Goal: Transaction & Acquisition: Purchase product/service

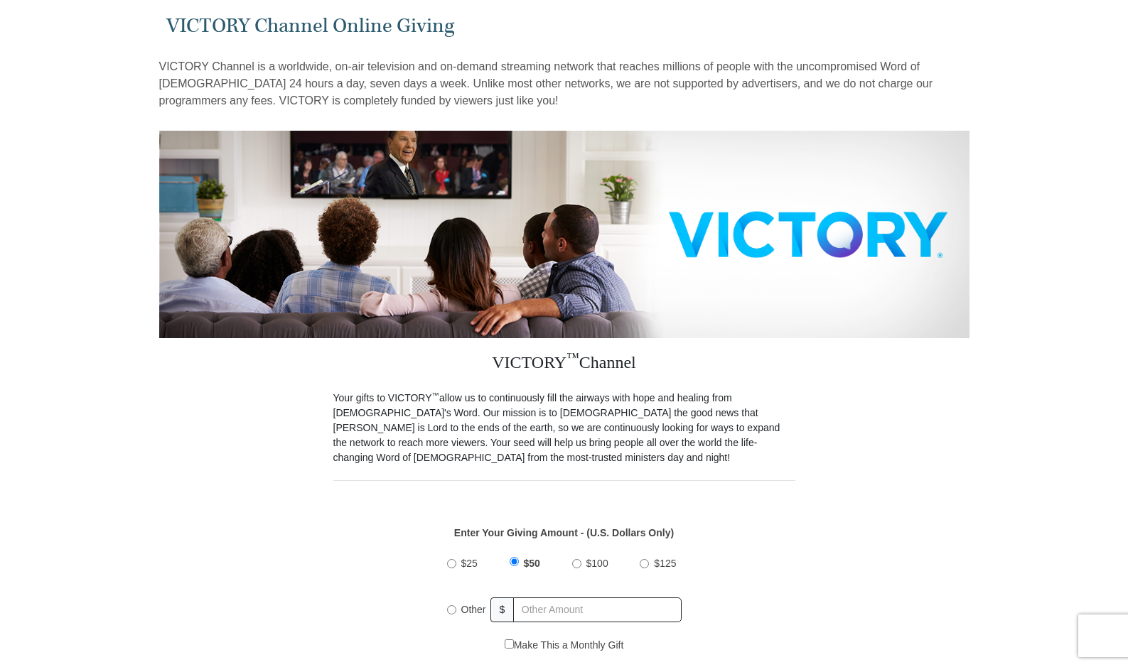
scroll to position [142, 0]
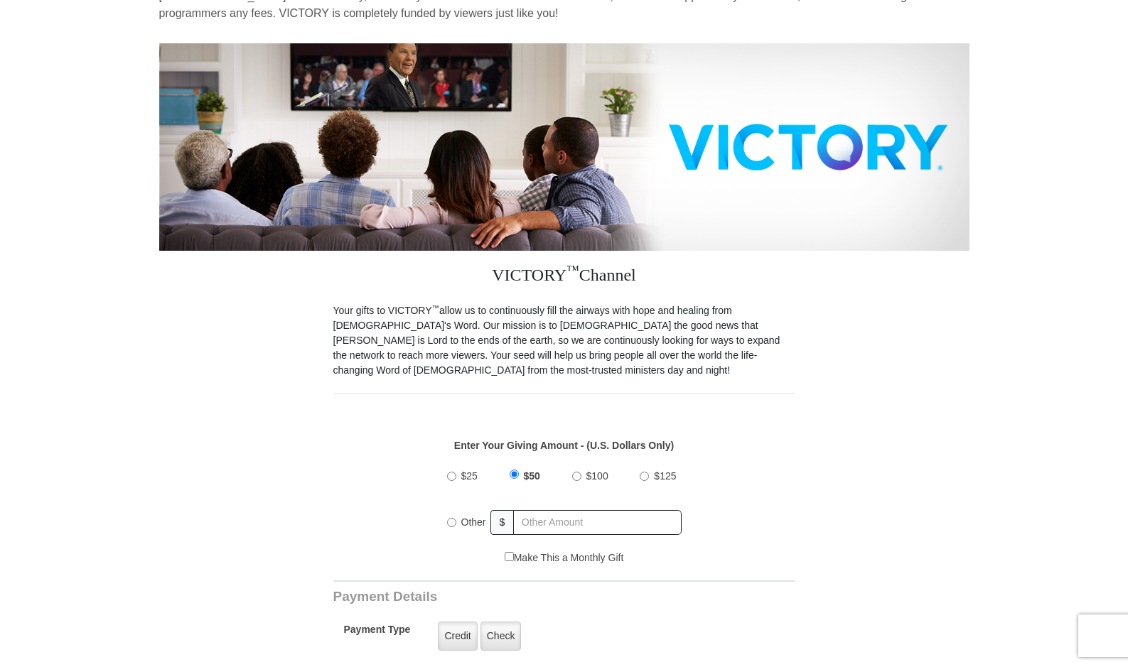
click at [451, 518] on input "Other" at bounding box center [451, 522] width 9 height 9
radio input "true"
type input "85"
click at [713, 493] on div "$25 $50 $100 $125 Other $ 85" at bounding box center [563, 504] width 447 height 92
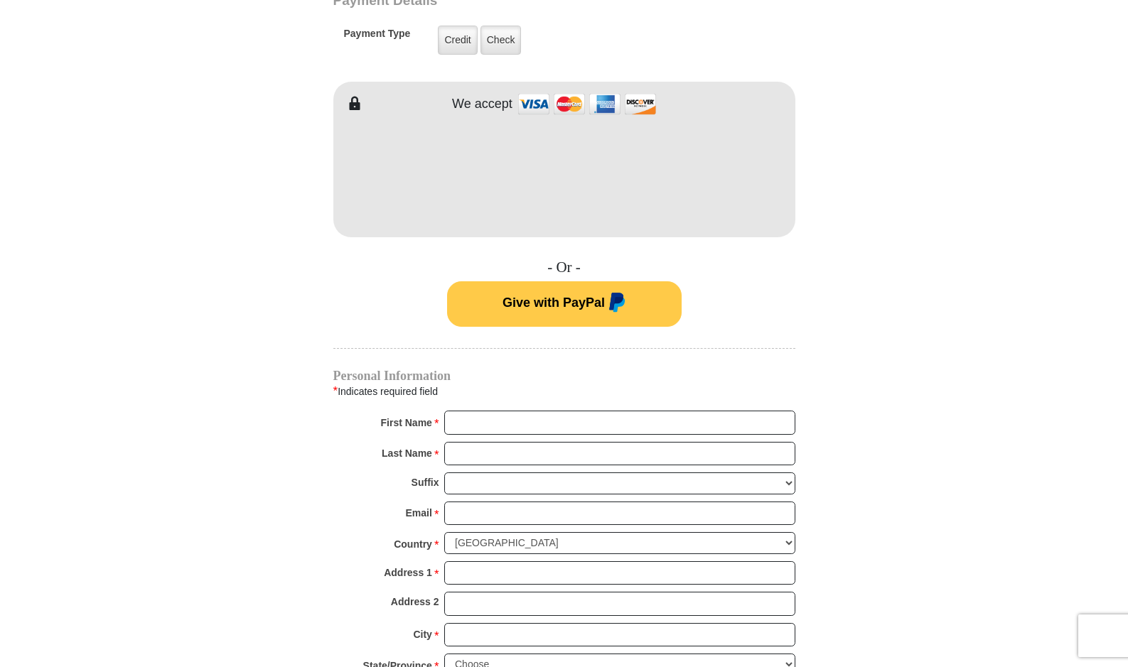
scroll to position [782, 0]
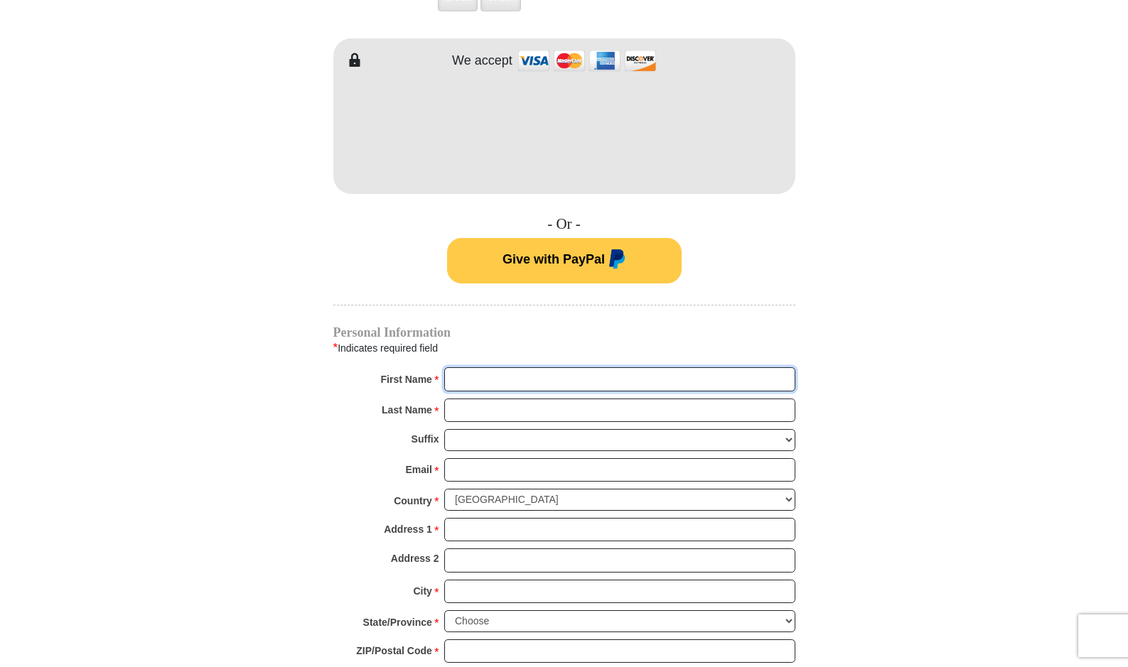
click at [483, 367] on input "First Name *" at bounding box center [619, 379] width 351 height 24
type input "[PERSON_NAME]"
type input "[PERSON_NAME][EMAIL_ADDRESS][DOMAIN_NAME]"
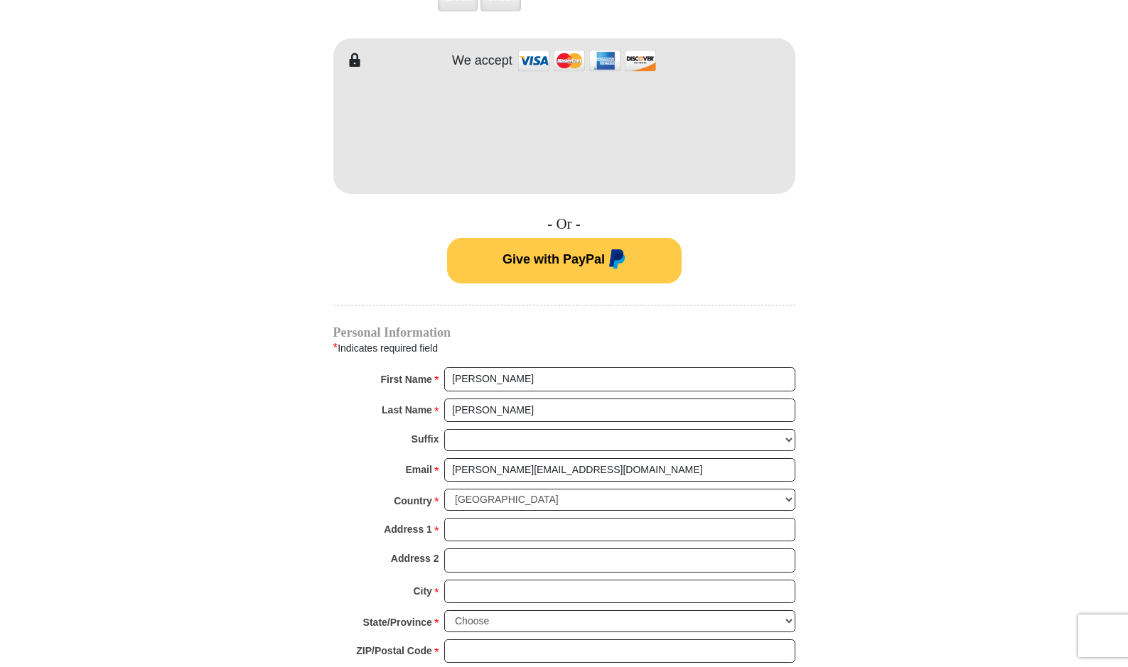
type input "[STREET_ADDRESS]"
type input "Charlotte"
select select "NC"
type input "28217"
type input "7045270764"
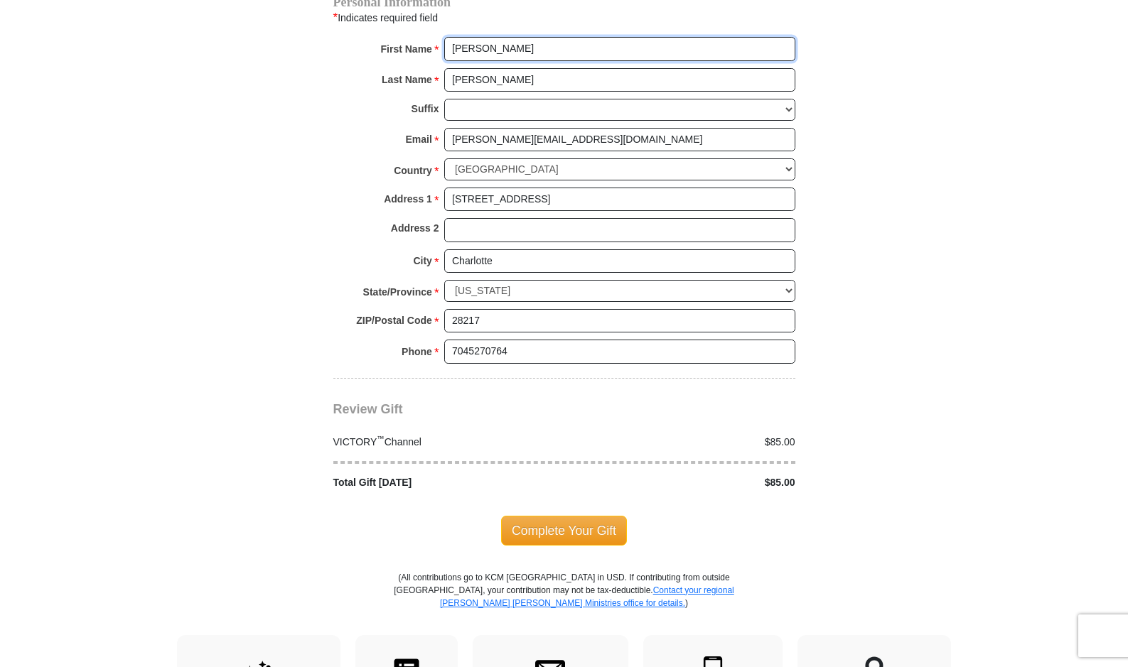
scroll to position [1137, 0]
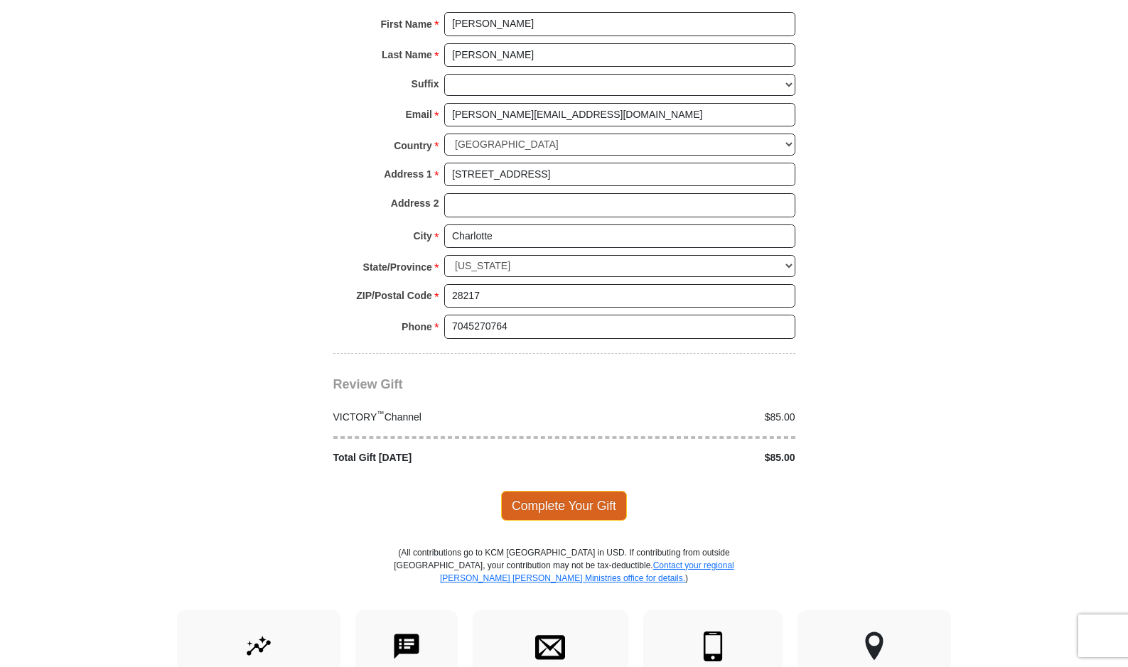
click at [563, 491] on span "Complete Your Gift" at bounding box center [564, 506] width 126 height 30
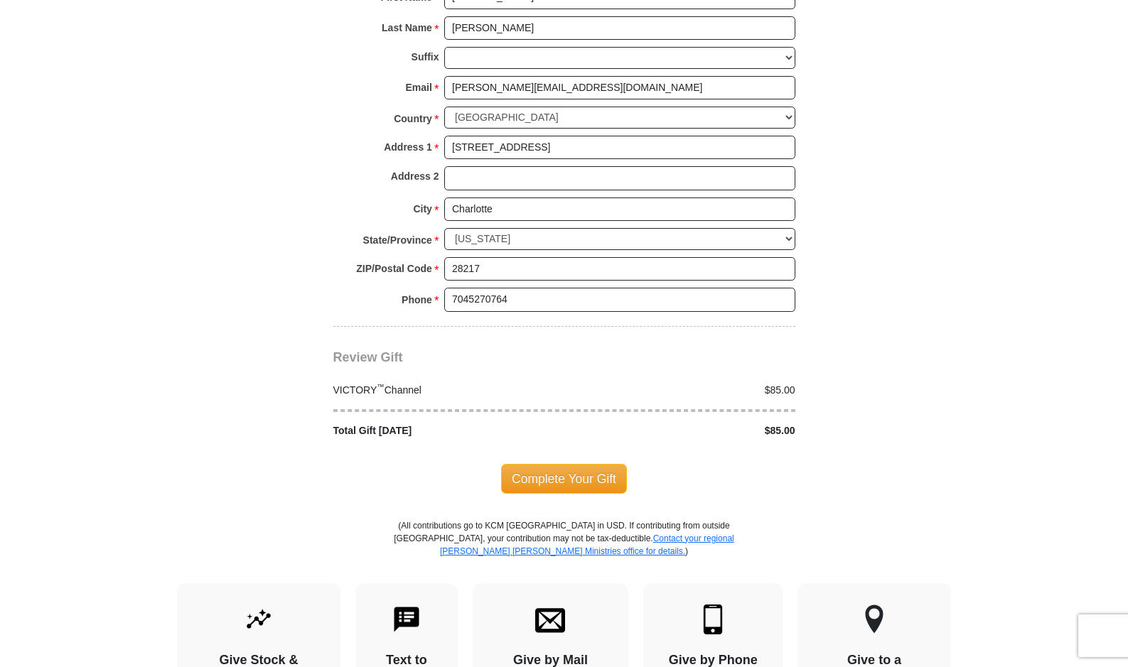
scroll to position [1347, 0]
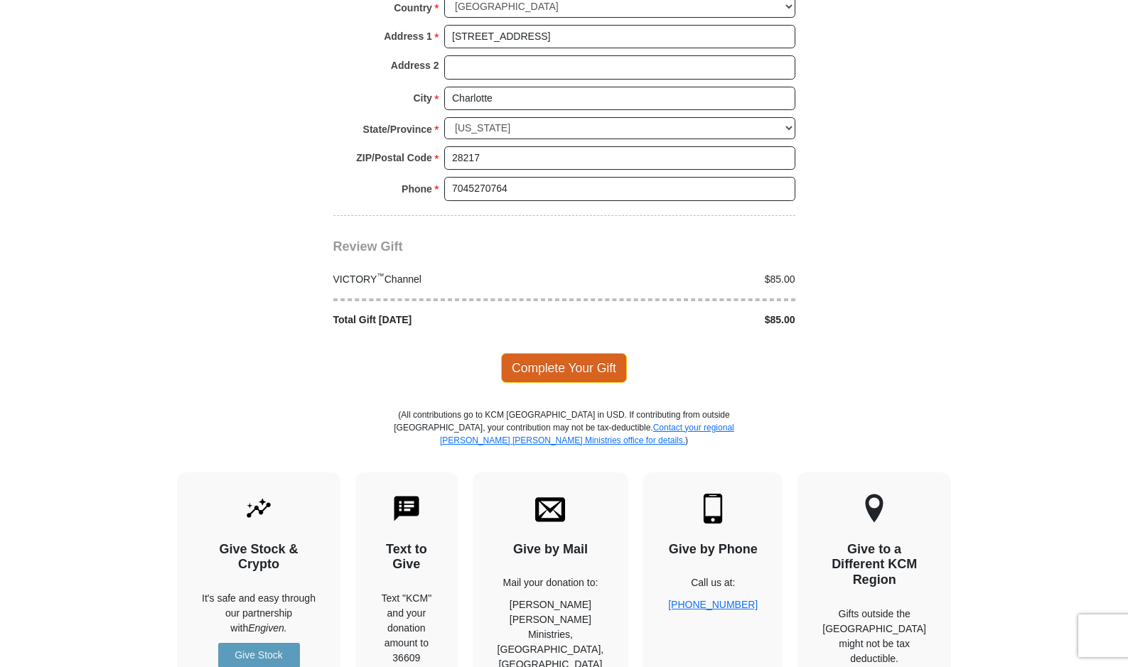
click at [559, 355] on span "Complete Your Gift" at bounding box center [564, 368] width 126 height 30
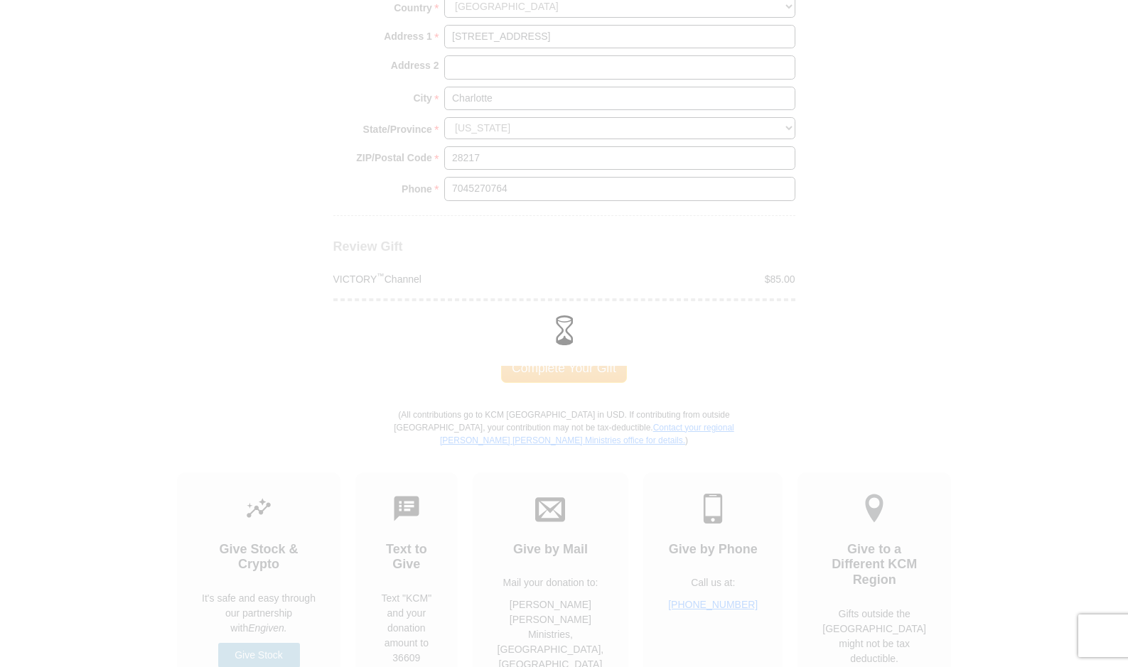
scroll to position [1275, 0]
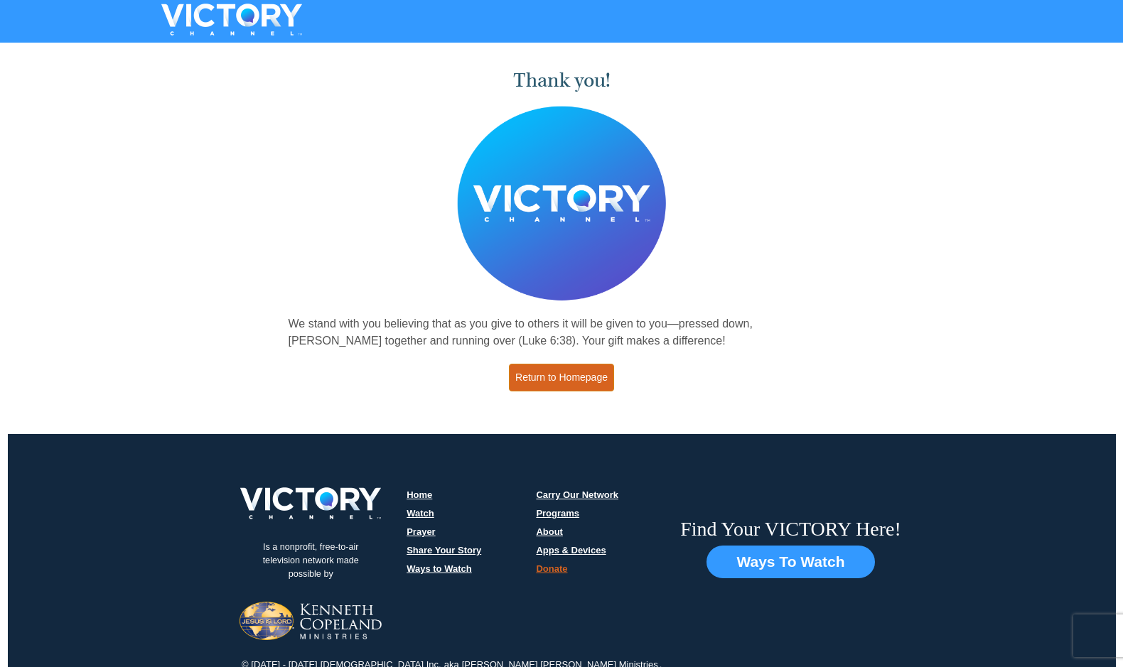
click at [544, 377] on link "Return to Homepage" at bounding box center [561, 378] width 105 height 28
